Goal: Task Accomplishment & Management: Manage account settings

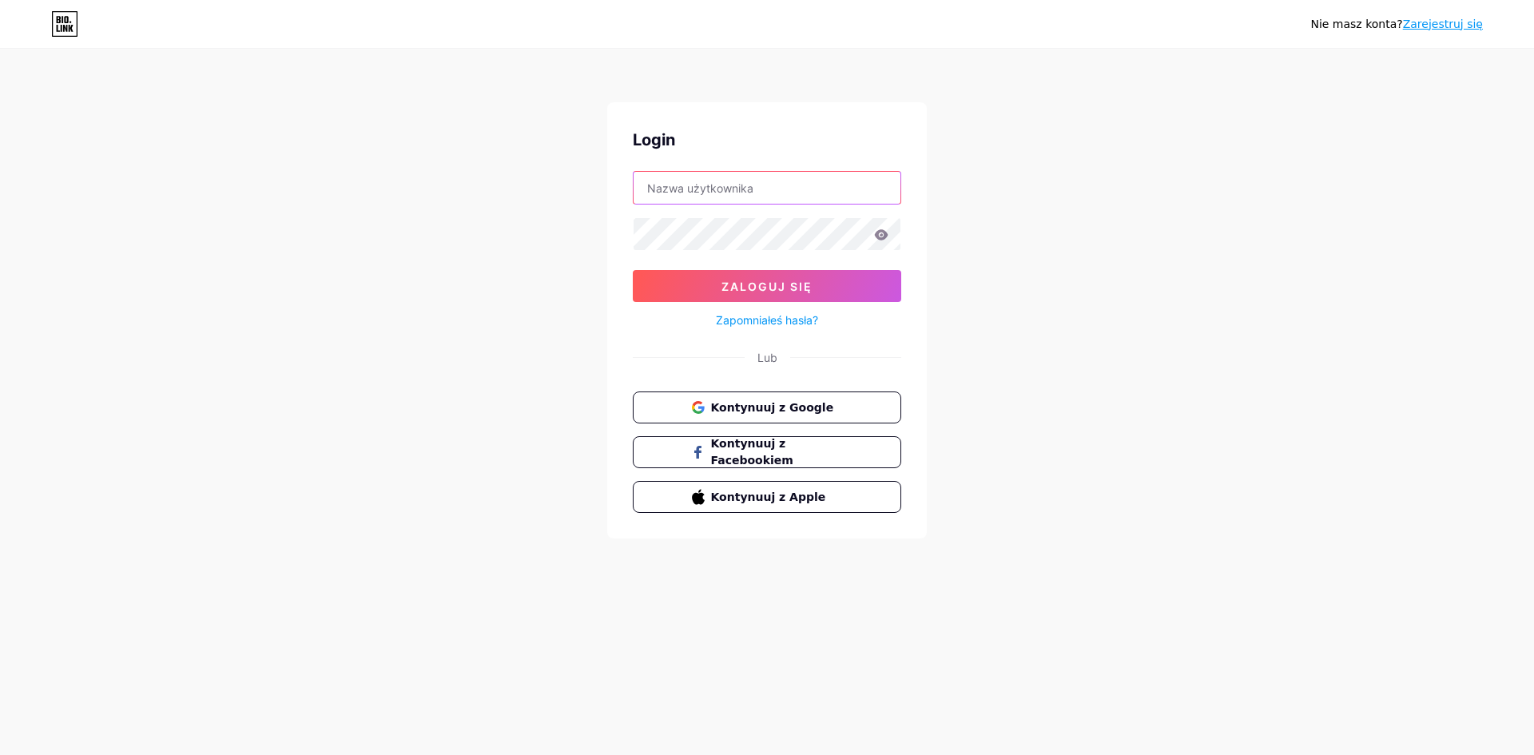
click at [734, 185] on input "text" at bounding box center [767, 188] width 267 height 32
click at [495, 328] on div "Nie masz konta? Zarejestruj się Login Zaloguj się Zapomniałeś hasła? Lub Kontyn…" at bounding box center [767, 295] width 1534 height 590
click at [730, 411] on font "Kontynuuj z Google" at bounding box center [772, 406] width 125 height 13
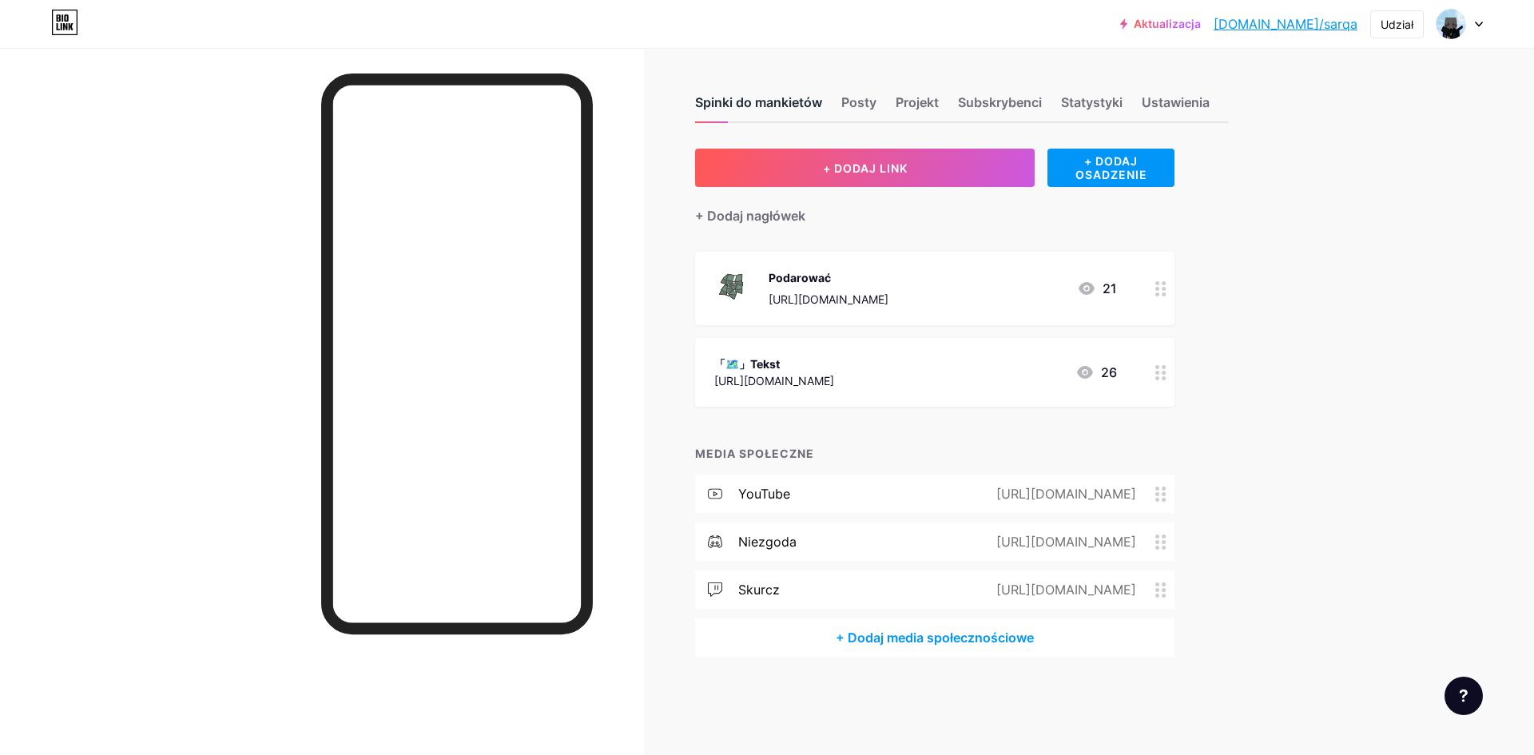
click at [803, 103] on font "Spinki do mankietów" at bounding box center [758, 102] width 127 height 16
click at [842, 100] on font "Posty" at bounding box center [859, 102] width 35 height 16
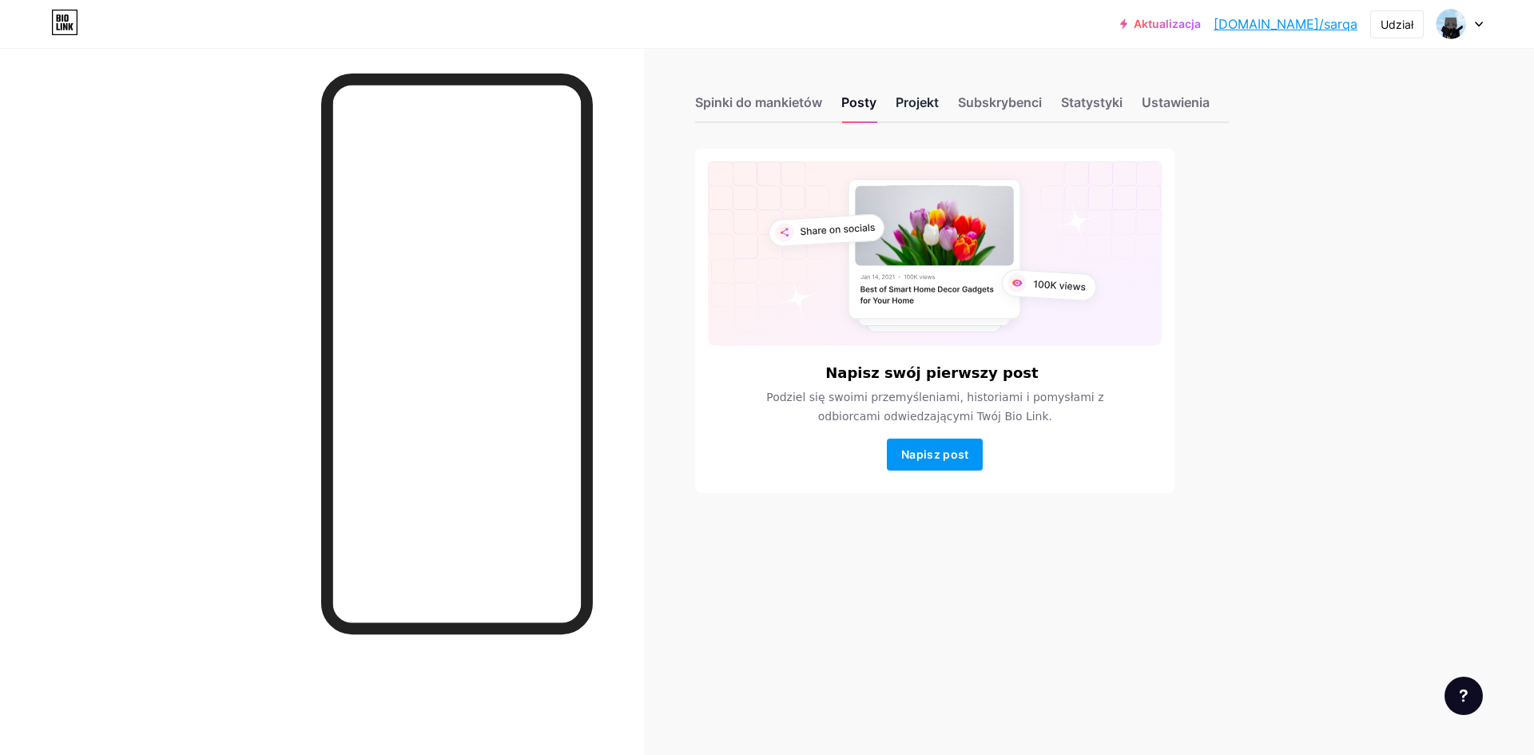
click at [906, 94] on div "Projekt" at bounding box center [917, 107] width 43 height 29
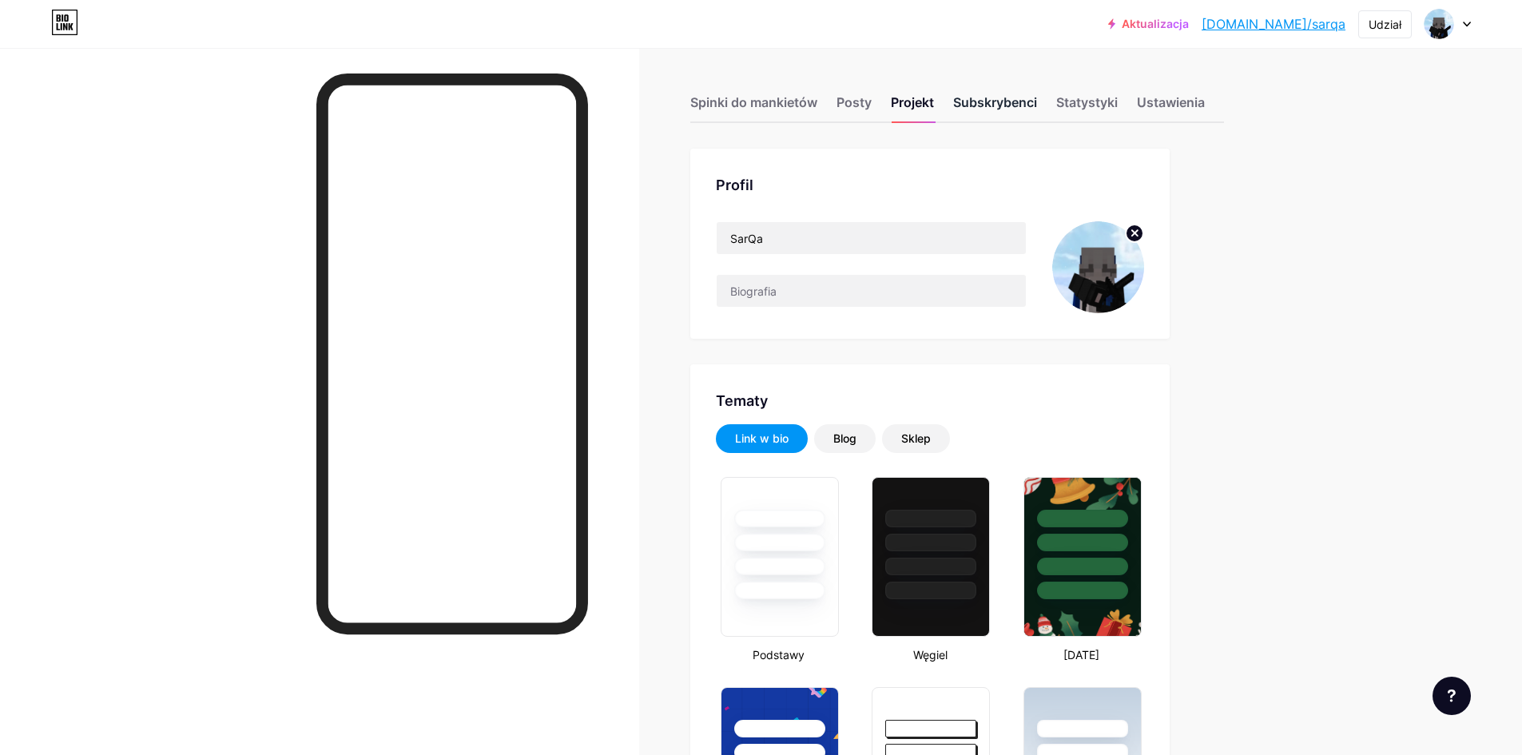
click at [981, 107] on font "Subskrybenci" at bounding box center [995, 102] width 84 height 16
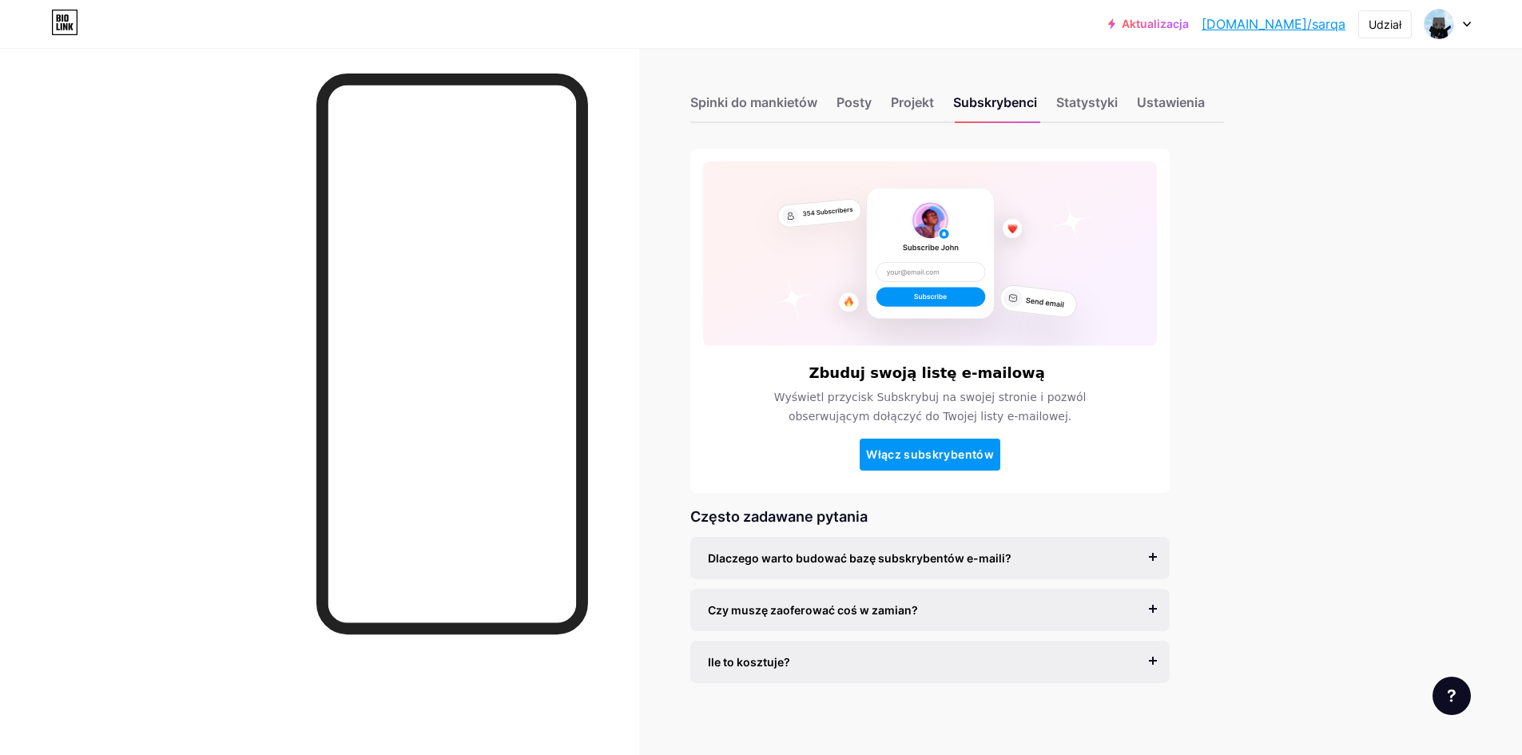
click at [1136, 112] on div "Spinki do mankietów Posty Projekt Subskrybenci Statystyki Ustawienia" at bounding box center [957, 95] width 534 height 56
click at [1112, 101] on font "Statystyki" at bounding box center [1087, 102] width 62 height 16
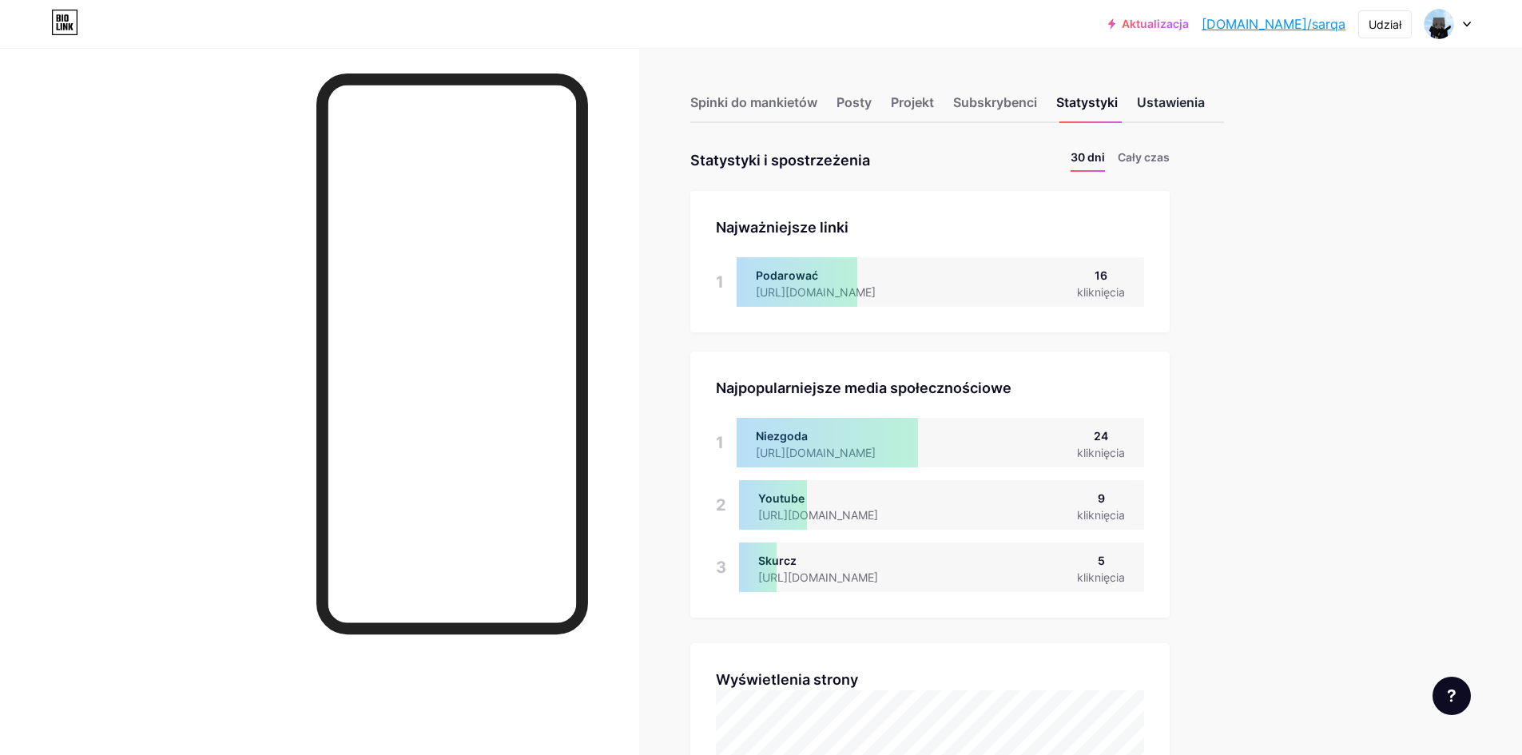
scroll to position [755, 1522]
click at [1205, 97] on font "Ustawienia" at bounding box center [1171, 102] width 68 height 16
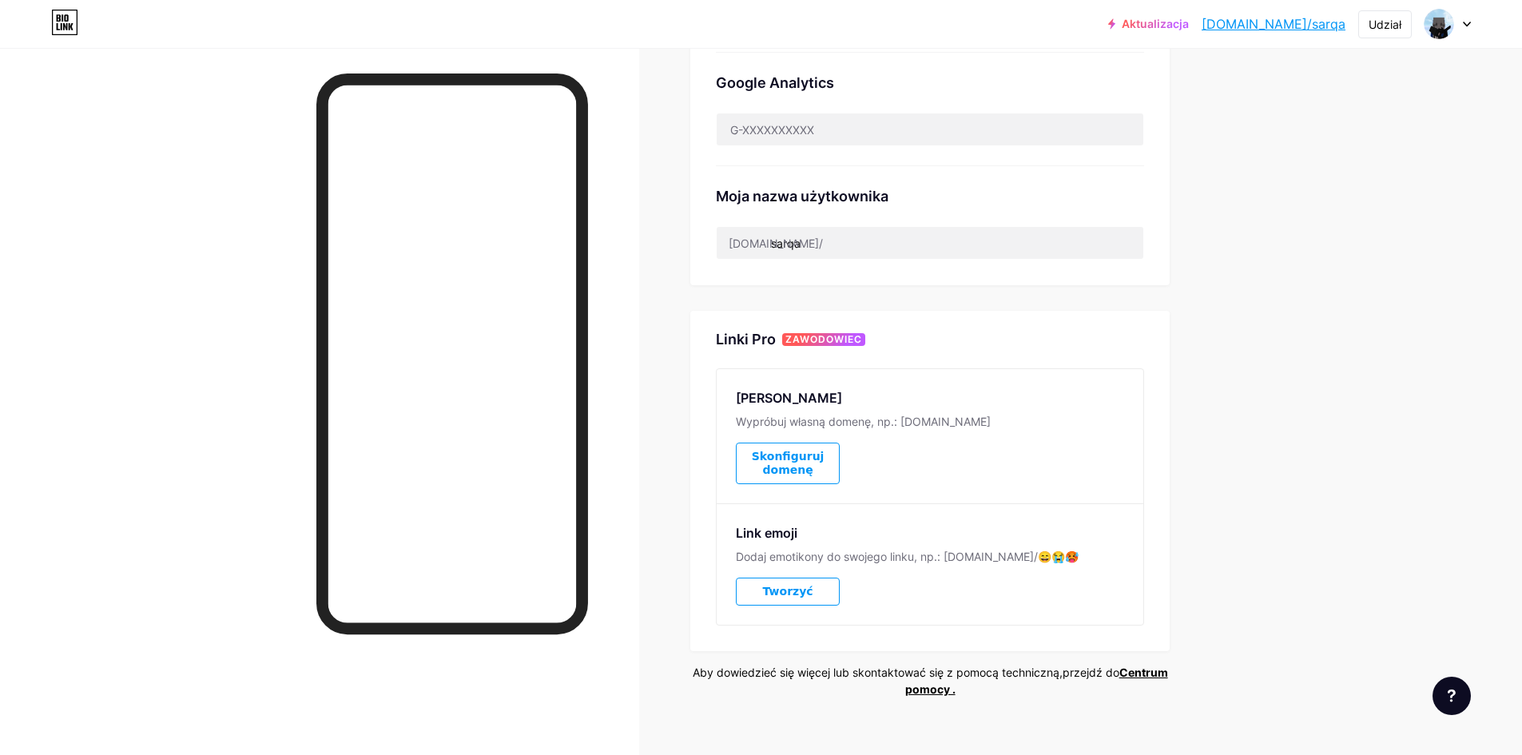
scroll to position [553, 0]
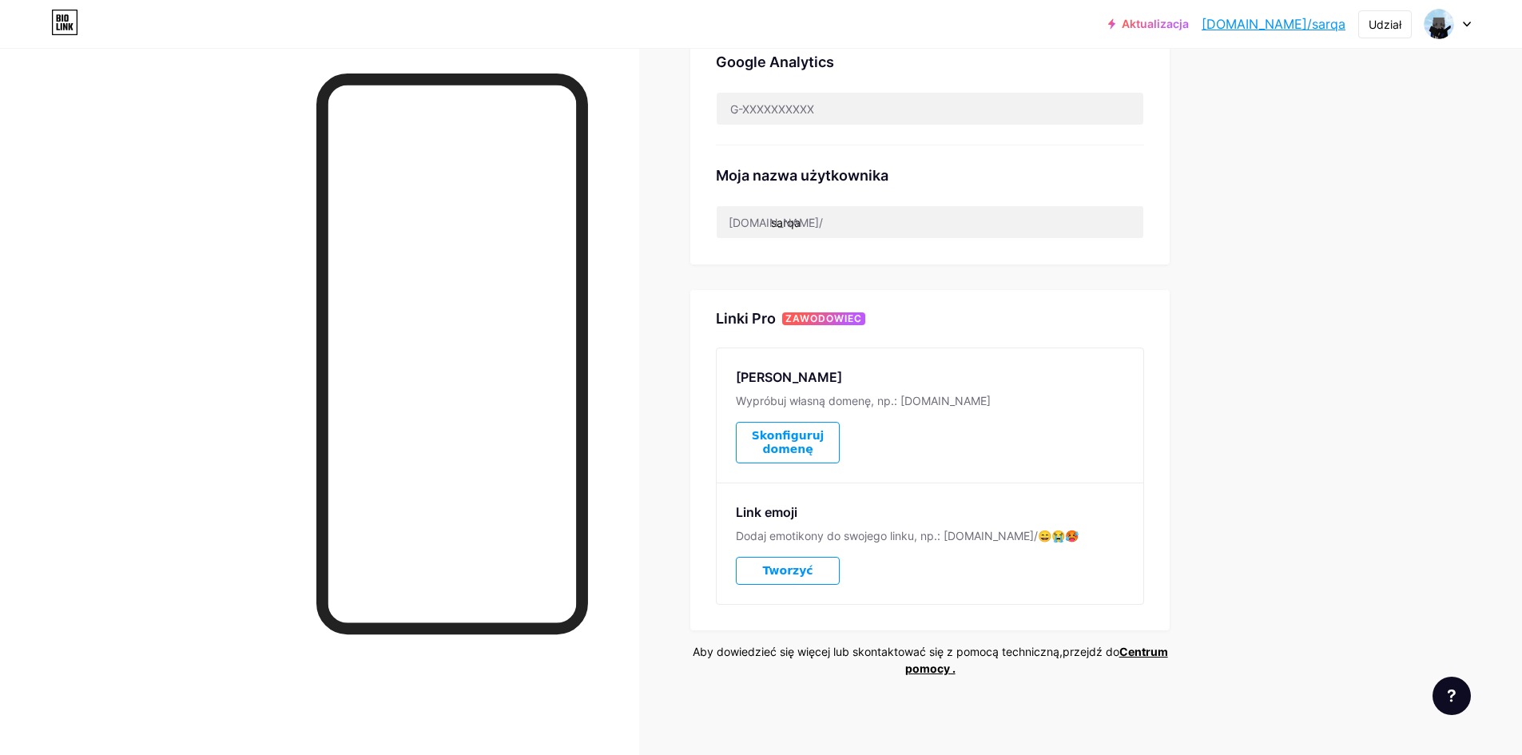
click at [794, 444] on font "Skonfiguruj domenę" at bounding box center [788, 442] width 73 height 26
